Goal: Information Seeking & Learning: Learn about a topic

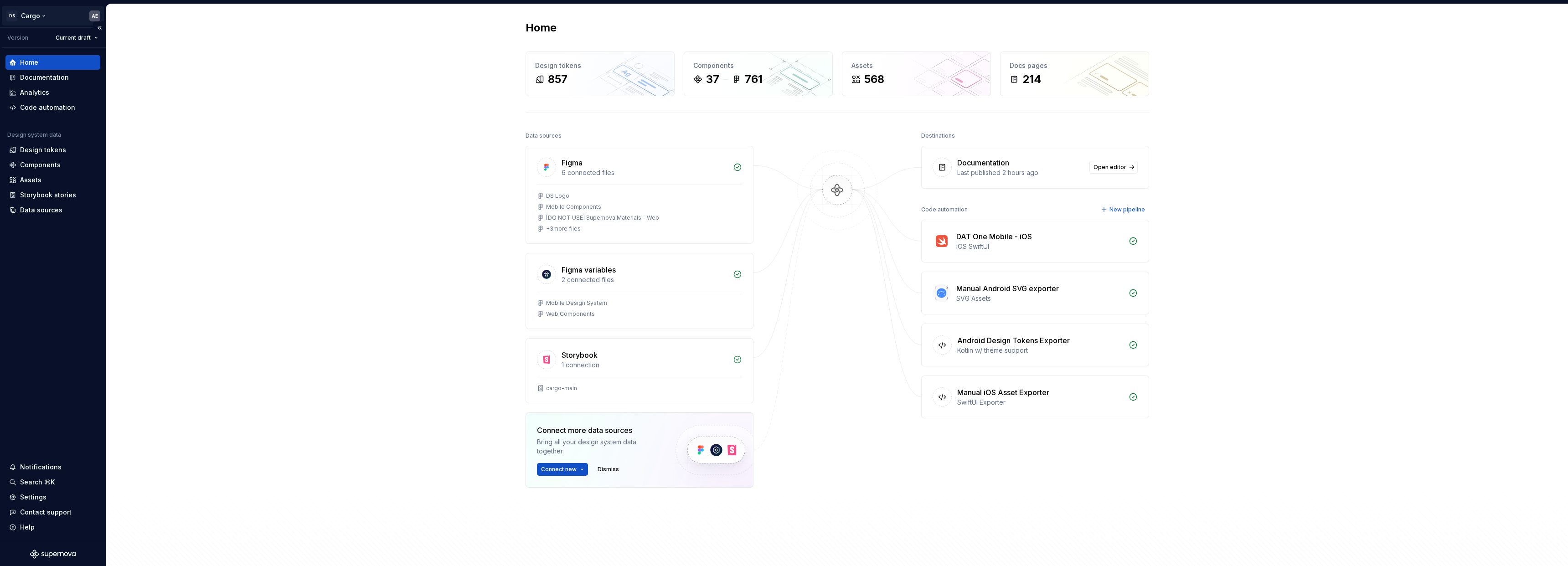
click at [39, 21] on html "DS Cargo AE Version Current draft Home Documentation Analytics Code automation …" at bounding box center [784, 283] width 1568 height 566
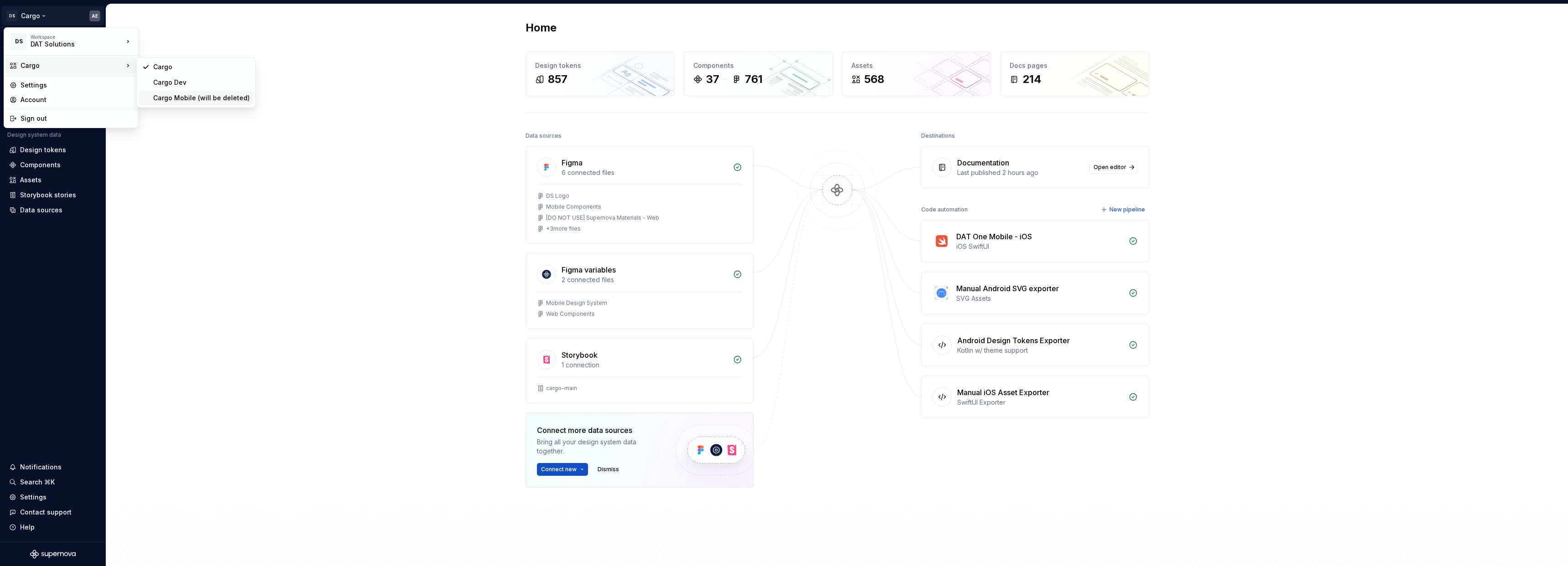
click at [191, 100] on div "Cargo Mobile (will be deleted)" at bounding box center [201, 98] width 97 height 9
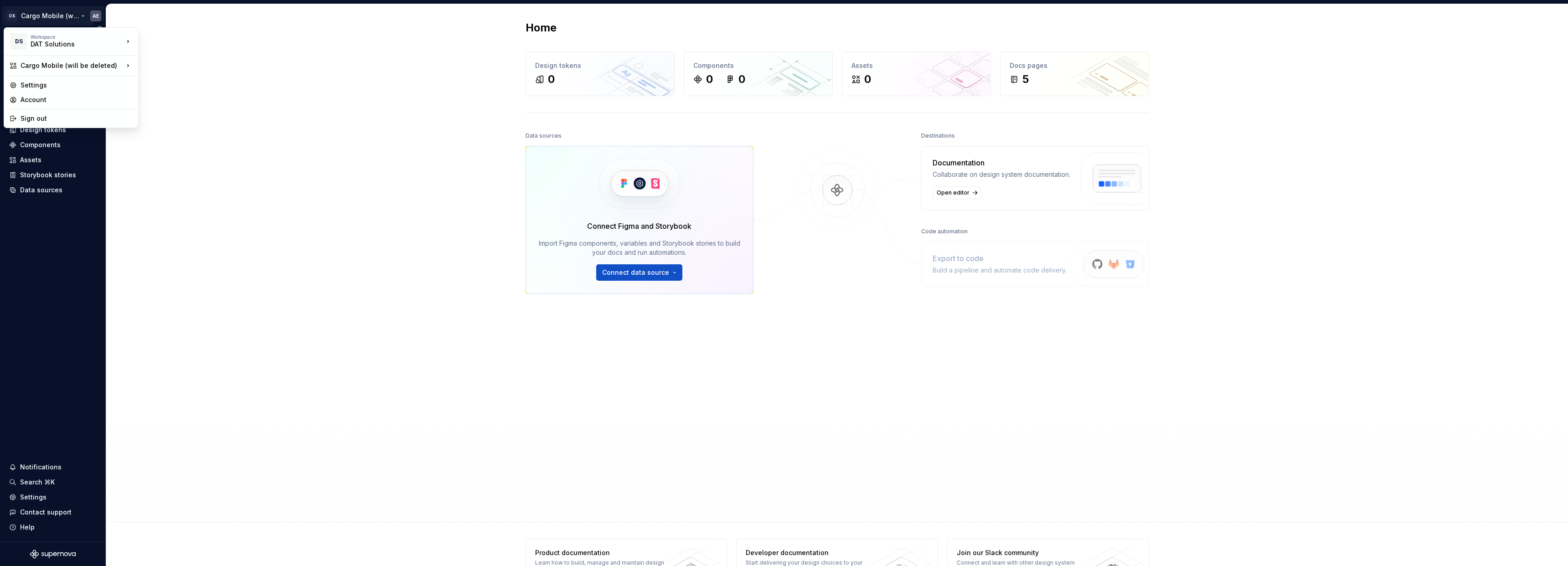
click at [67, 13] on html "DS Cargo Mobile (will be deleted) AE Home Documentation Analytics Code automati…" at bounding box center [784, 283] width 1568 height 566
drag, startPoint x: 275, startPoint y: 177, endPoint x: 275, endPoint y: 170, distance: 7.0
click at [275, 177] on html "DS Cargo Mobile (will be deleted) AE Home Documentation Analytics Code automati…" at bounding box center [784, 283] width 1568 height 566
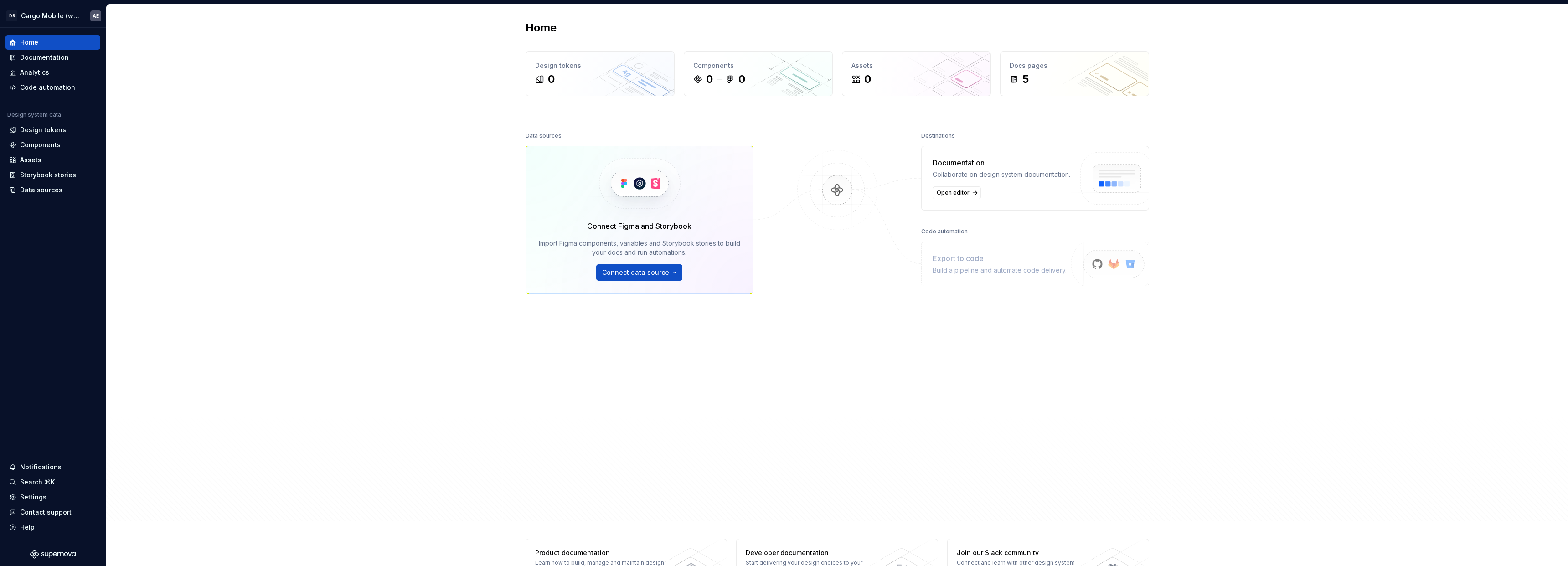
click at [332, 224] on div "Home Design tokens 0 Components 0 0 Assets 0 Docs pages 5 Data sources Connect …" at bounding box center [837, 263] width 1462 height 518
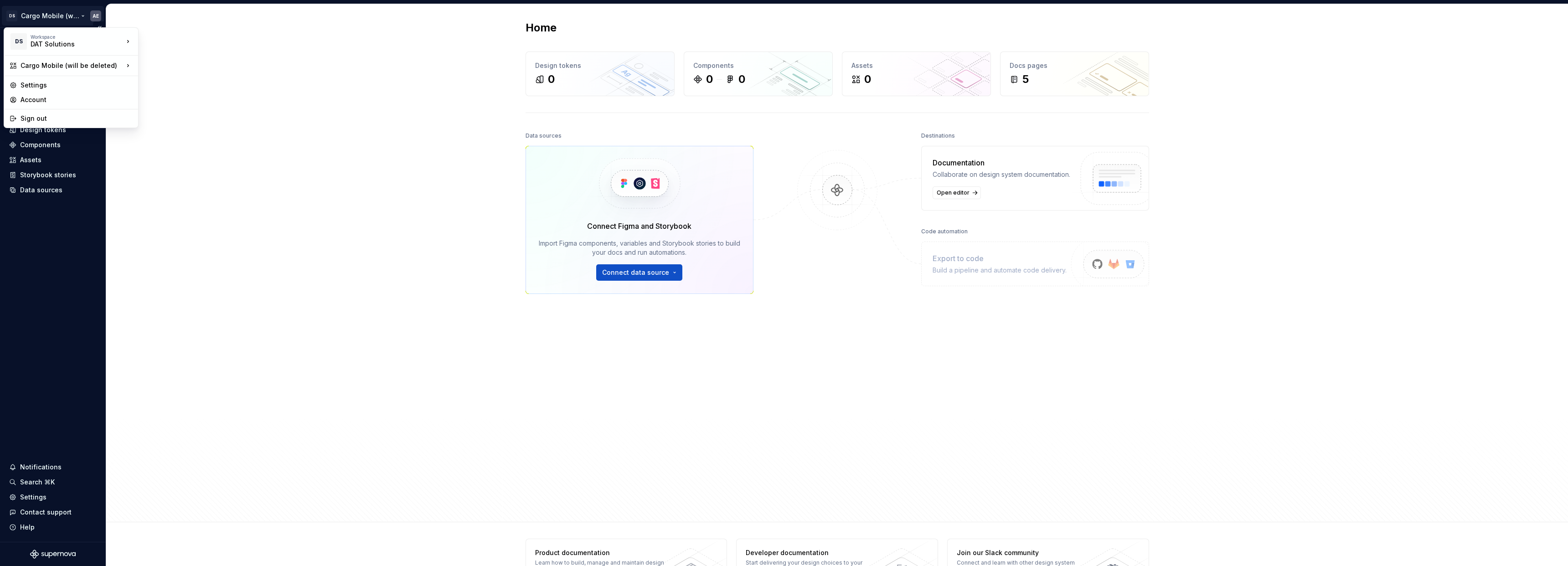
click at [70, 17] on html "DS Cargo Mobile (will be deleted) AE Home Documentation Analytics Code automati…" at bounding box center [784, 283] width 1568 height 566
click at [177, 67] on div "Cargo" at bounding box center [201, 67] width 97 height 9
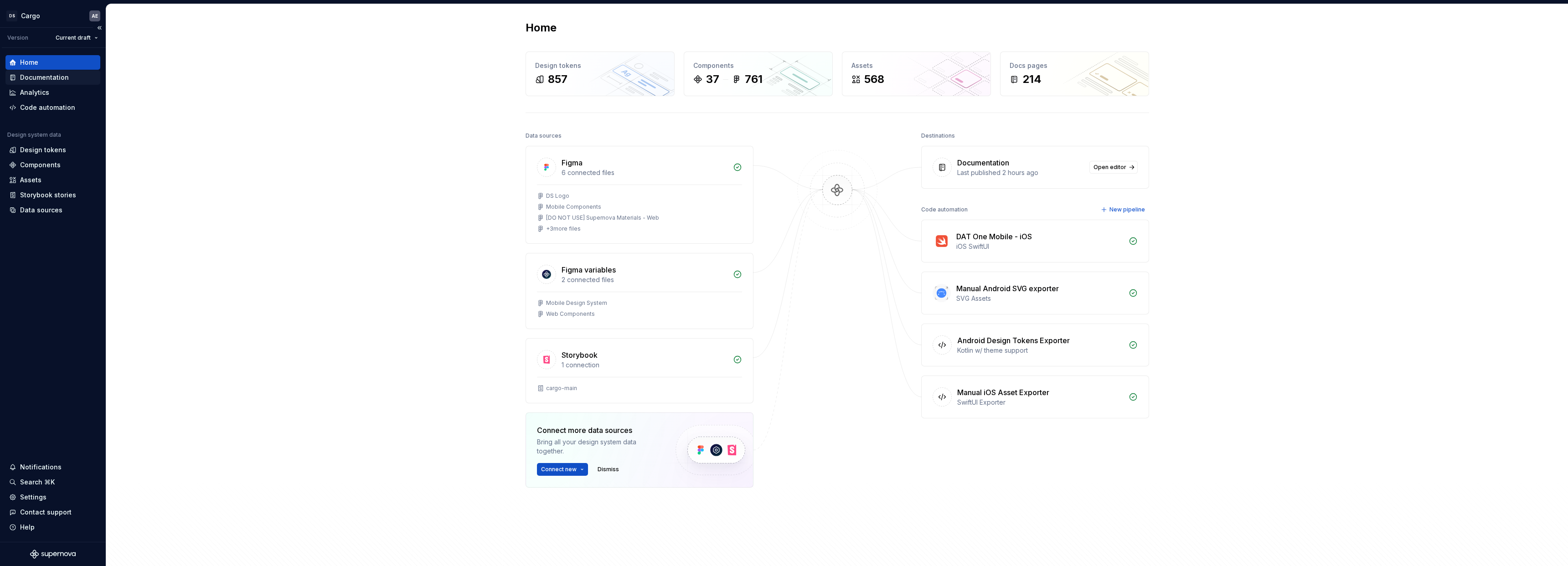
click at [61, 76] on div "Documentation" at bounding box center [44, 77] width 49 height 9
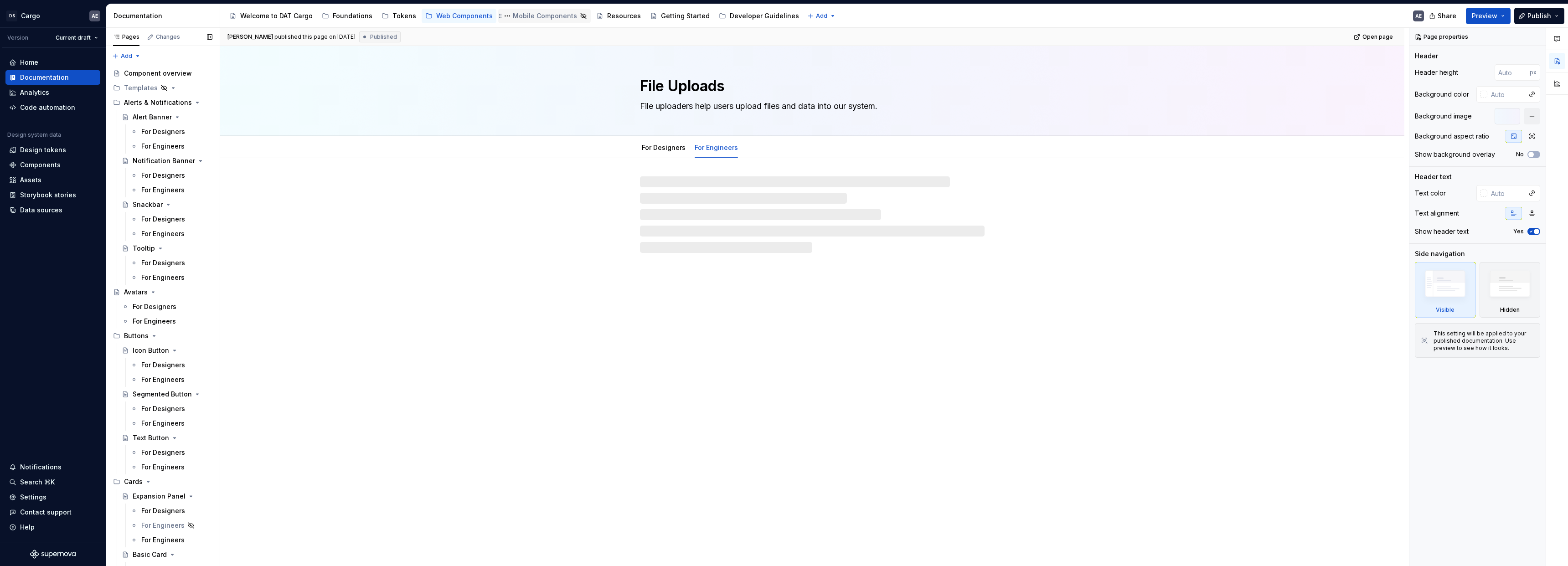
click at [520, 14] on div "Mobile Components" at bounding box center [545, 16] width 65 height 9
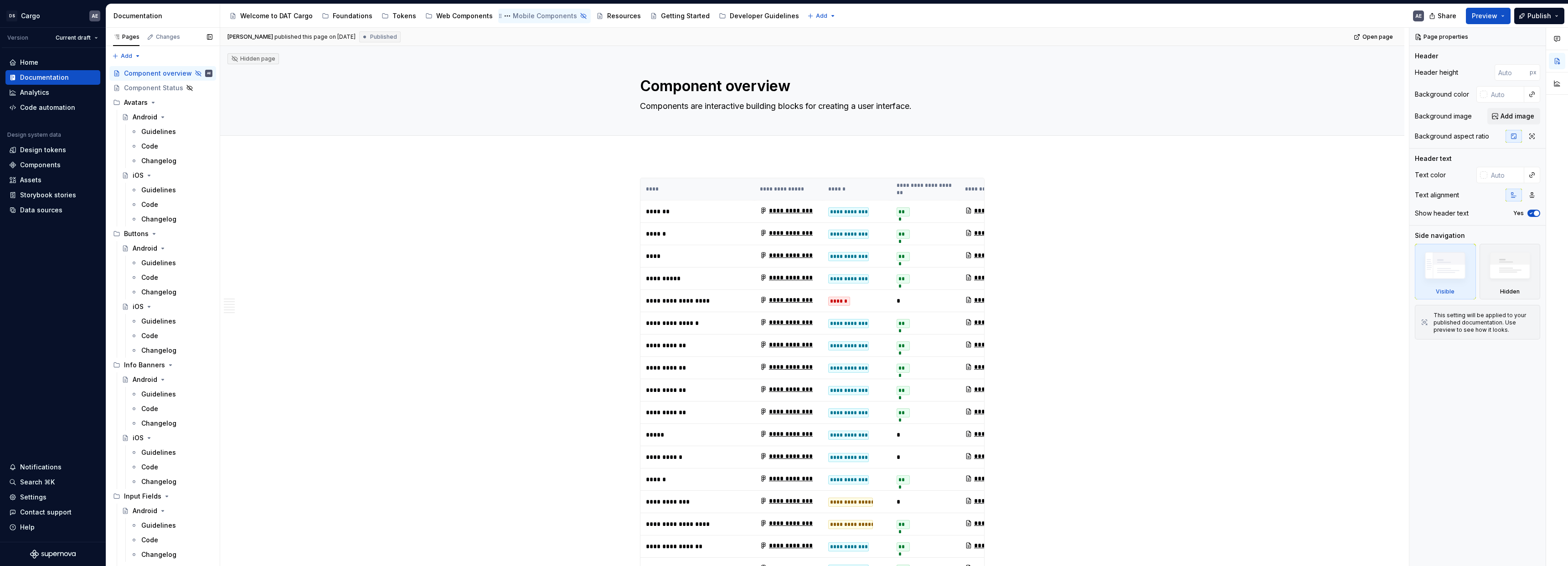
click at [544, 15] on div "Mobile Components" at bounding box center [545, 16] width 65 height 9
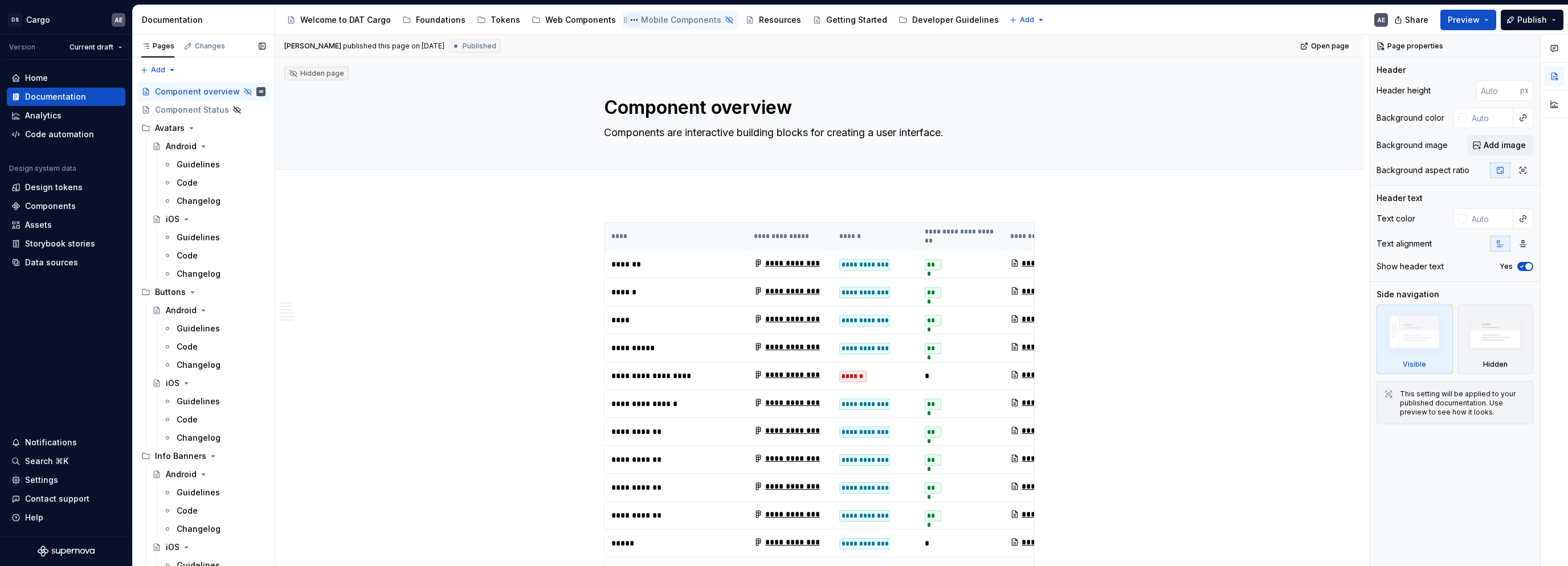
click at [627, 18] on button "Page tree" at bounding box center [634, 20] width 14 height 14
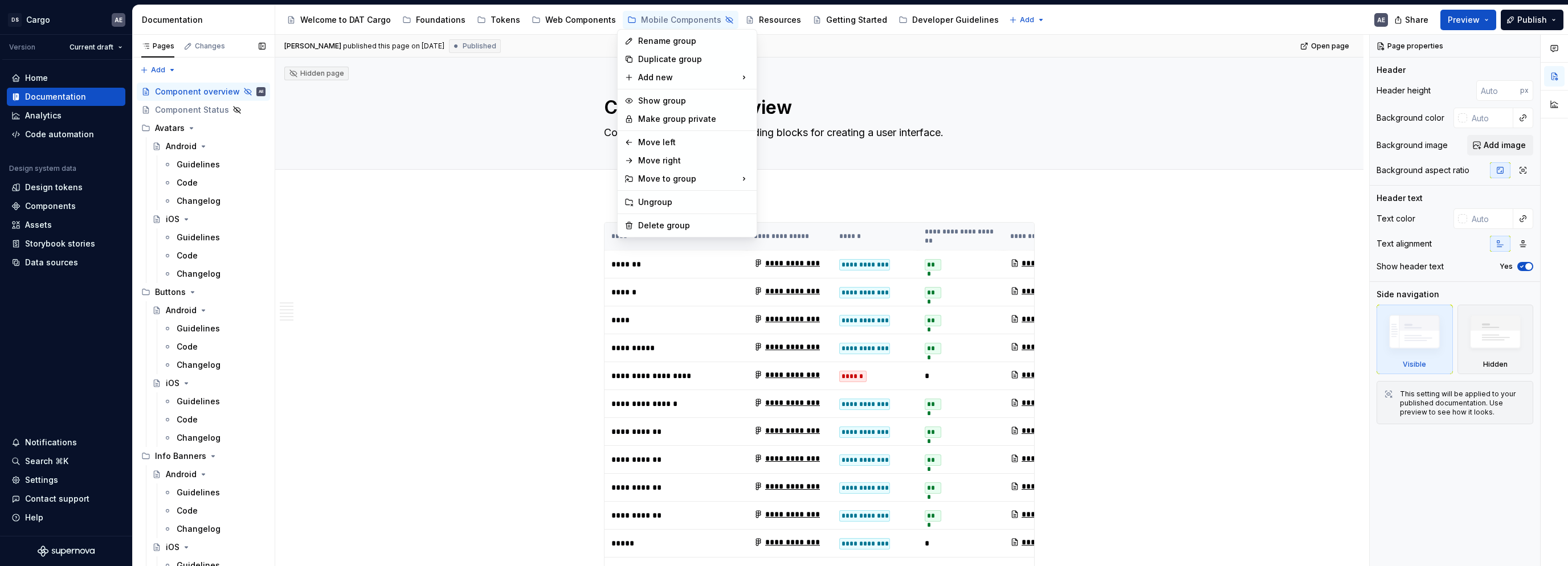
click at [510, 205] on html "DS Cargo AE Version Current draft Home Documentation Analytics Code automation …" at bounding box center [784, 283] width 1568 height 566
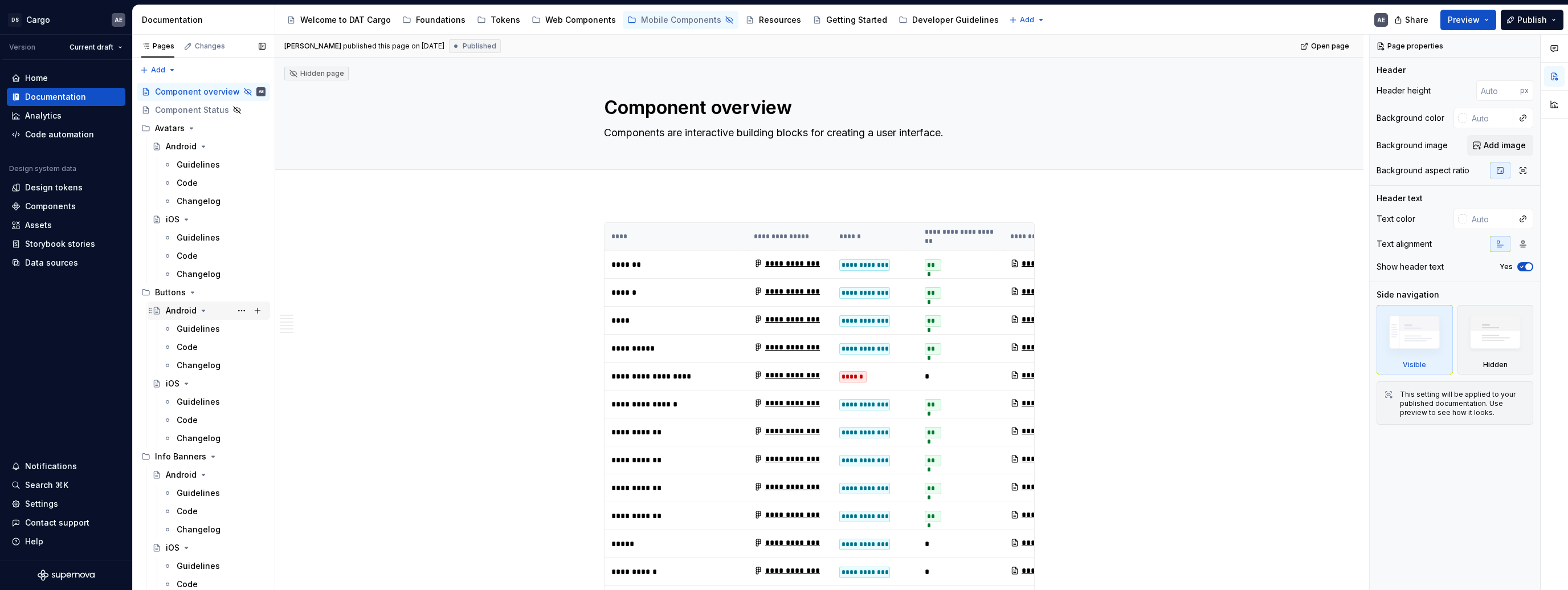
type textarea "*"
